Goal: Information Seeking & Learning: Find specific page/section

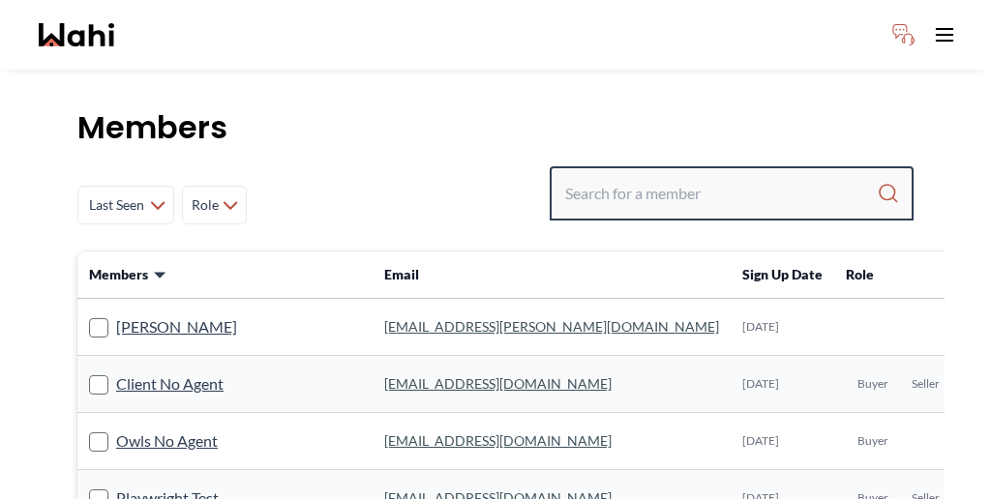
click at [697, 176] on input "Search input" at bounding box center [721, 193] width 312 height 35
paste input "[PERSON_NAME]"
type input "[PERSON_NAME]"
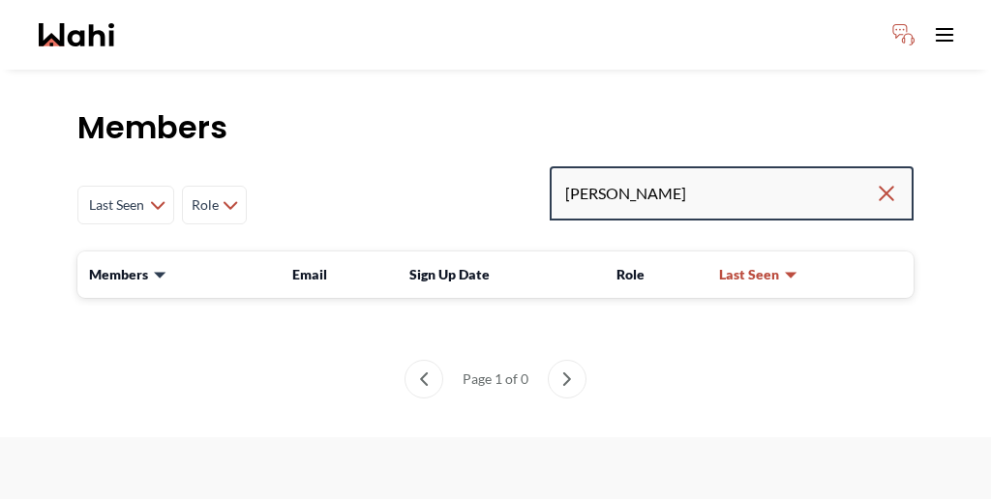
click at [767, 176] on input "[PERSON_NAME]" at bounding box center [720, 193] width 310 height 35
drag, startPoint x: 788, startPoint y: 133, endPoint x: 615, endPoint y: 151, distance: 173.2
click at [616, 166] on div "Last Seen Less day than [DATE] [DATE] - [DATE] [DATE] - [DATE] [DATE] - [DATE] …" at bounding box center [495, 204] width 836 height 77
drag, startPoint x: 749, startPoint y: 152, endPoint x: 662, endPoint y: 146, distance: 87.3
click at [662, 166] on div "[PERSON_NAME]" at bounding box center [732, 193] width 364 height 54
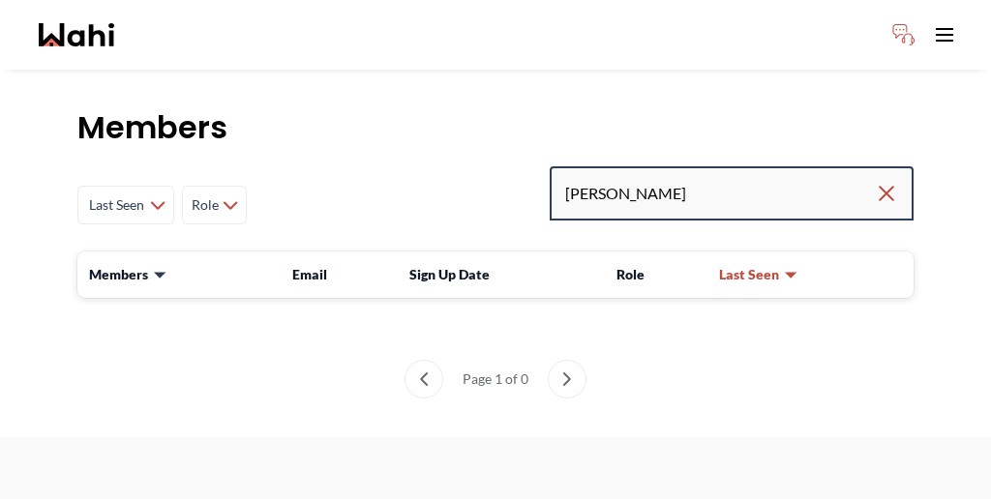
paste input "[EMAIL_ADDRESS][DOMAIN_NAME]"
type input "[EMAIL_ADDRESS][DOMAIN_NAME]"
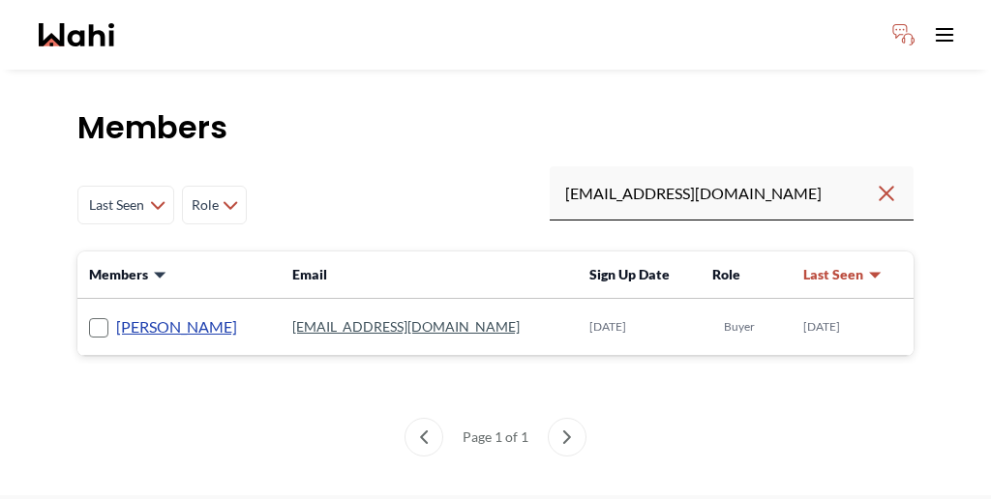
click at [147, 314] on link "[PERSON_NAME]" at bounding box center [176, 326] width 121 height 25
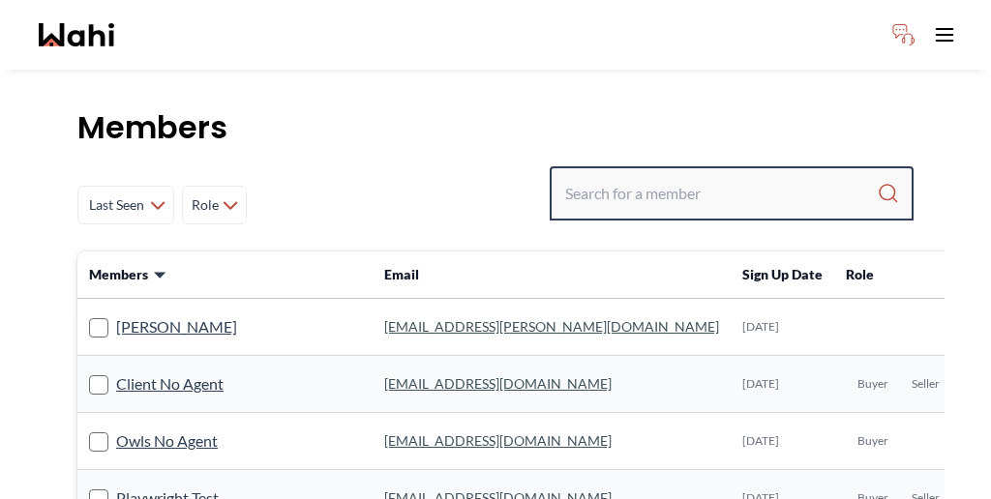
click at [694, 176] on input "Search input" at bounding box center [721, 193] width 312 height 35
paste input "ASAD"
type input "ASAD"
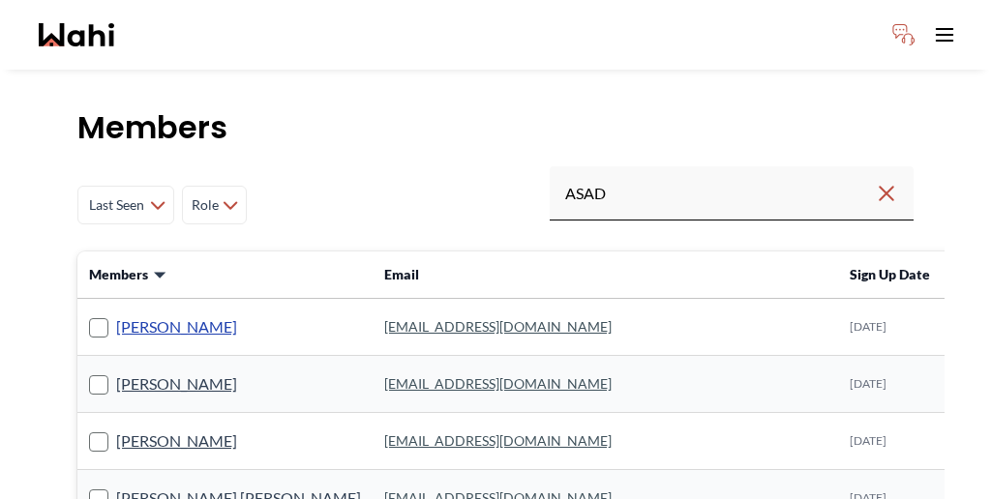
click at [148, 314] on link "ASAD GARDEZI" at bounding box center [176, 326] width 121 height 25
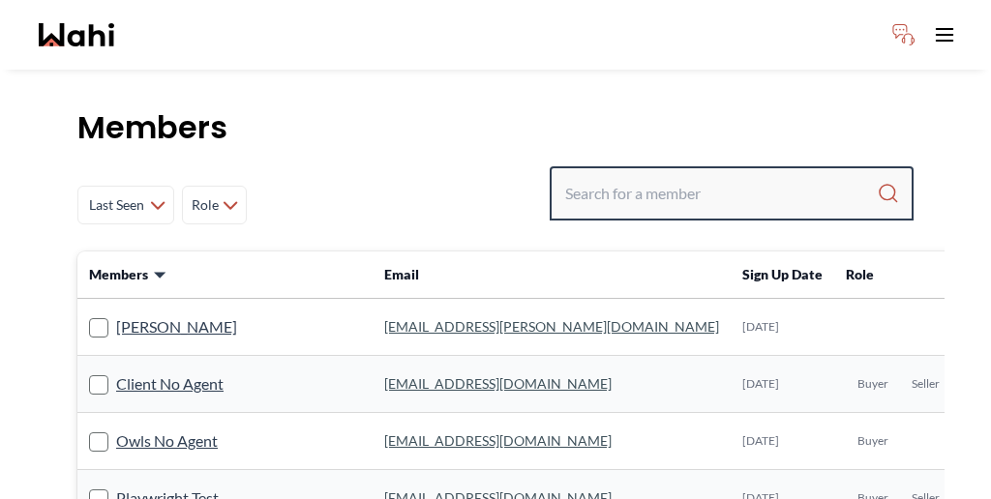
click at [724, 176] on input "Search input" at bounding box center [721, 193] width 312 height 35
paste input "ASAD"
type input "ASAD"
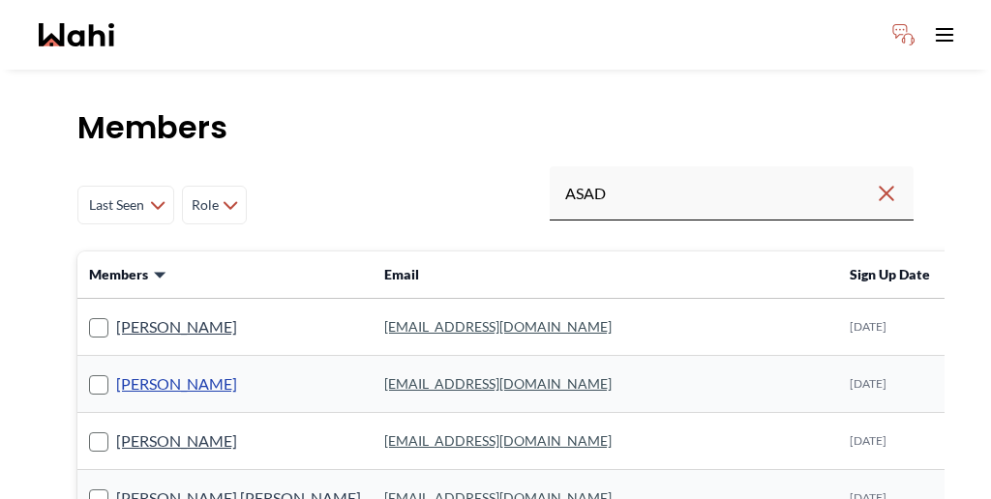
click at [121, 372] on link "Asad Abaid" at bounding box center [176, 384] width 121 height 25
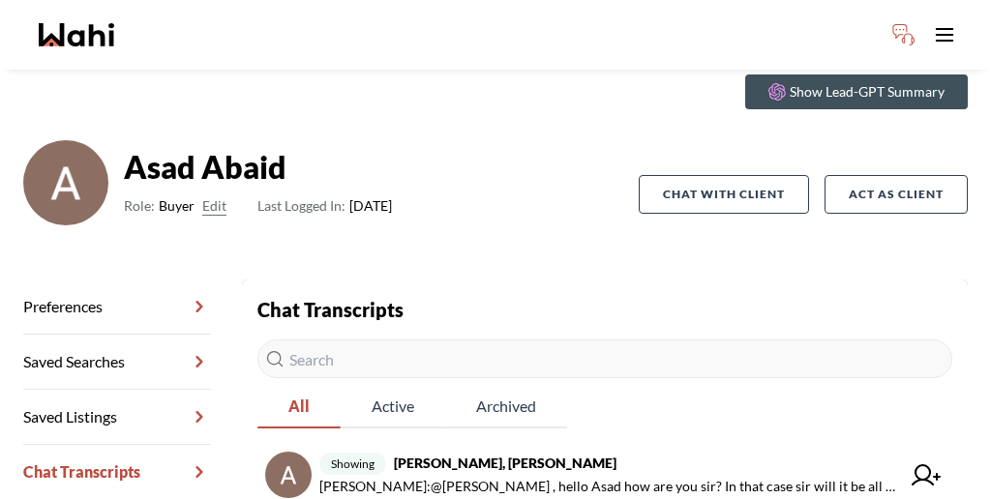
scroll to position [87, 0]
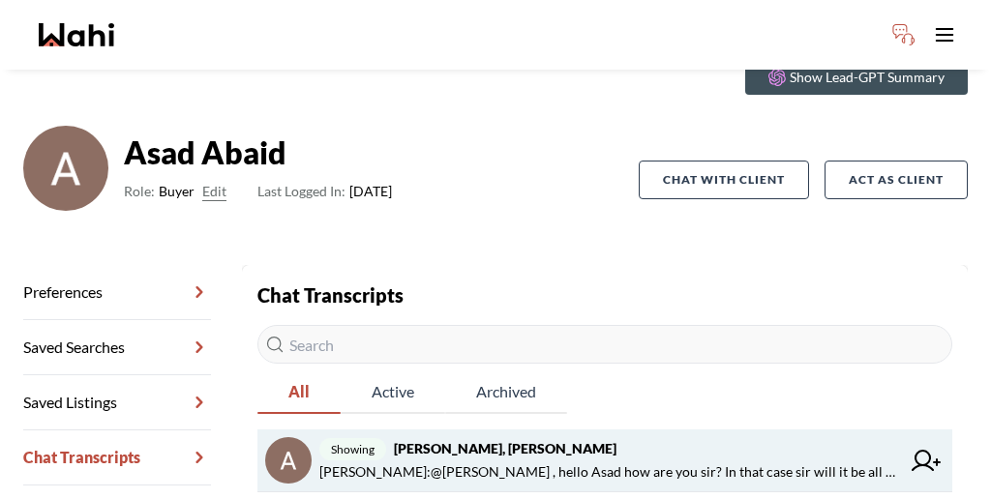
click at [513, 461] on span "Paul Sharma : @Asad Abaid , hello Asad how are you sir? In that case sir will i…" at bounding box center [609, 472] width 581 height 23
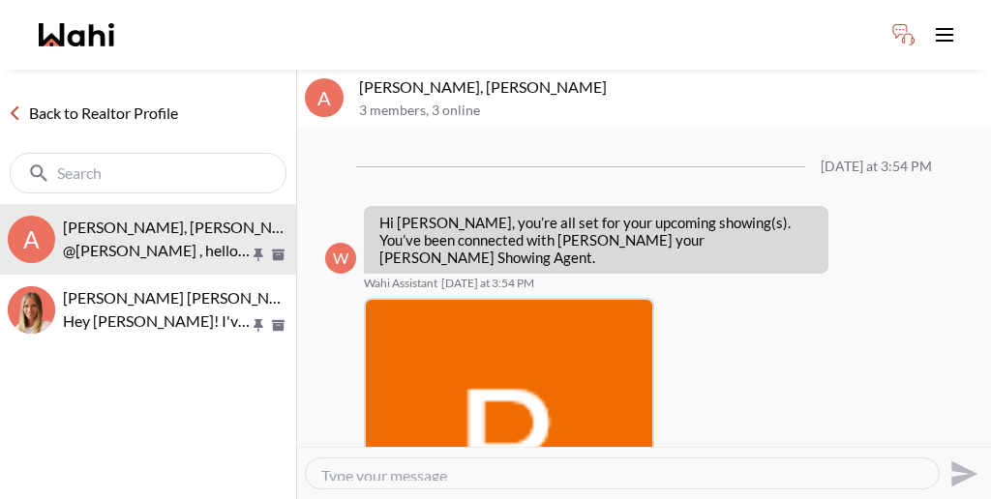
scroll to position [727, 0]
